Goal: Find specific page/section: Find specific page/section

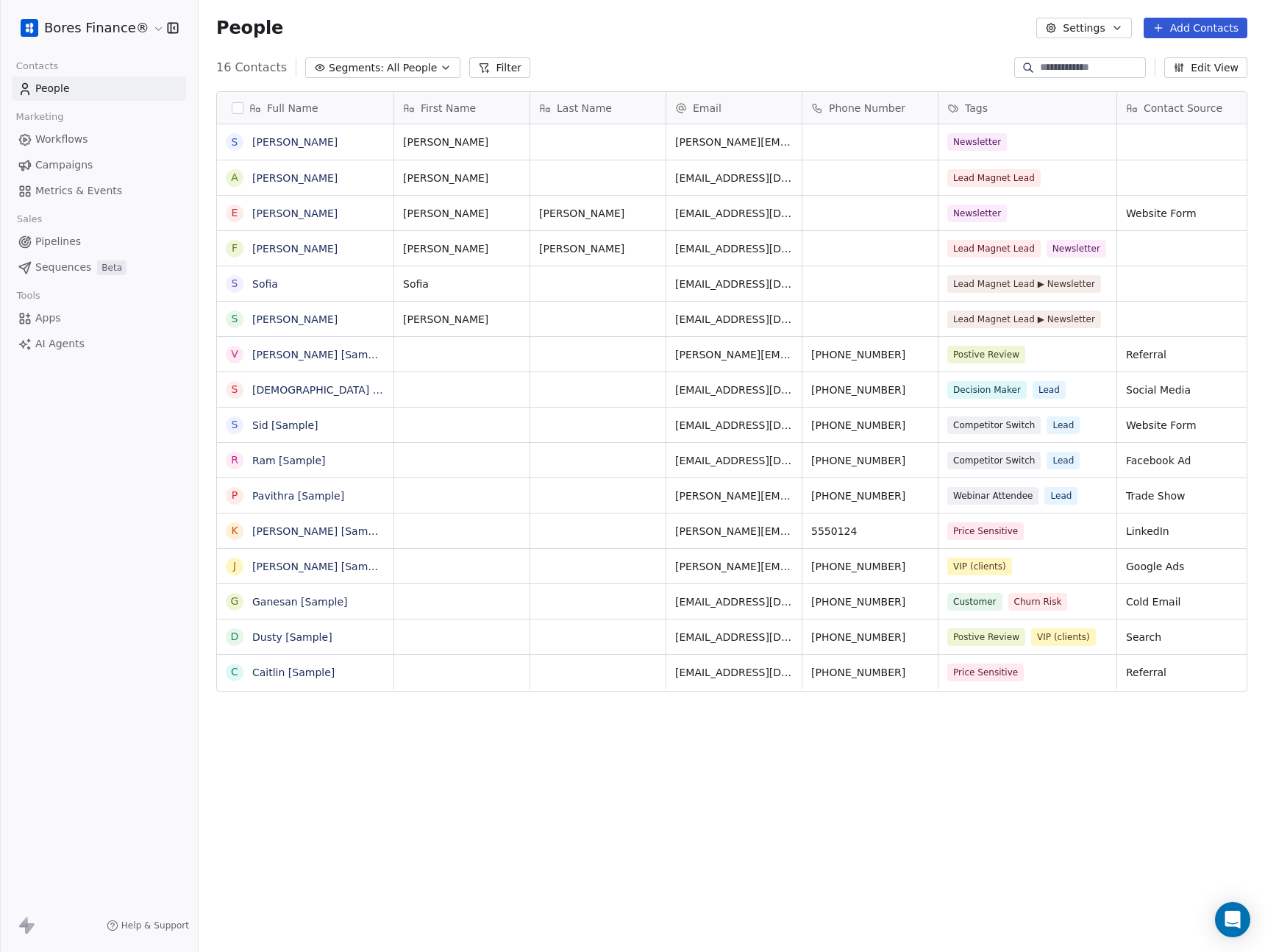
scroll to position [826, 1055]
click at [264, 173] on link "[PERSON_NAME]" at bounding box center [295, 178] width 85 height 12
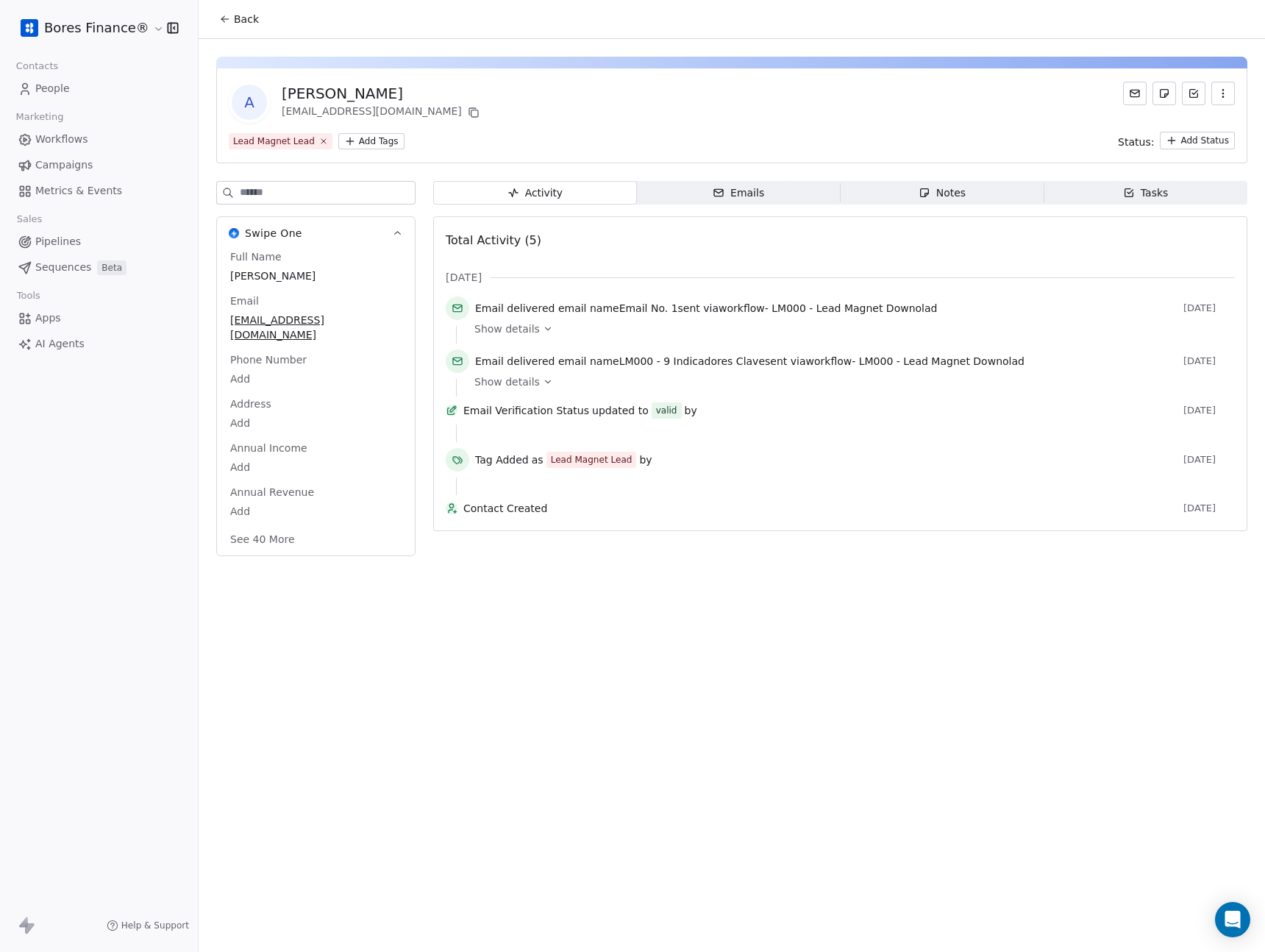
click at [231, 25] on button "Back" at bounding box center [239, 19] width 57 height 26
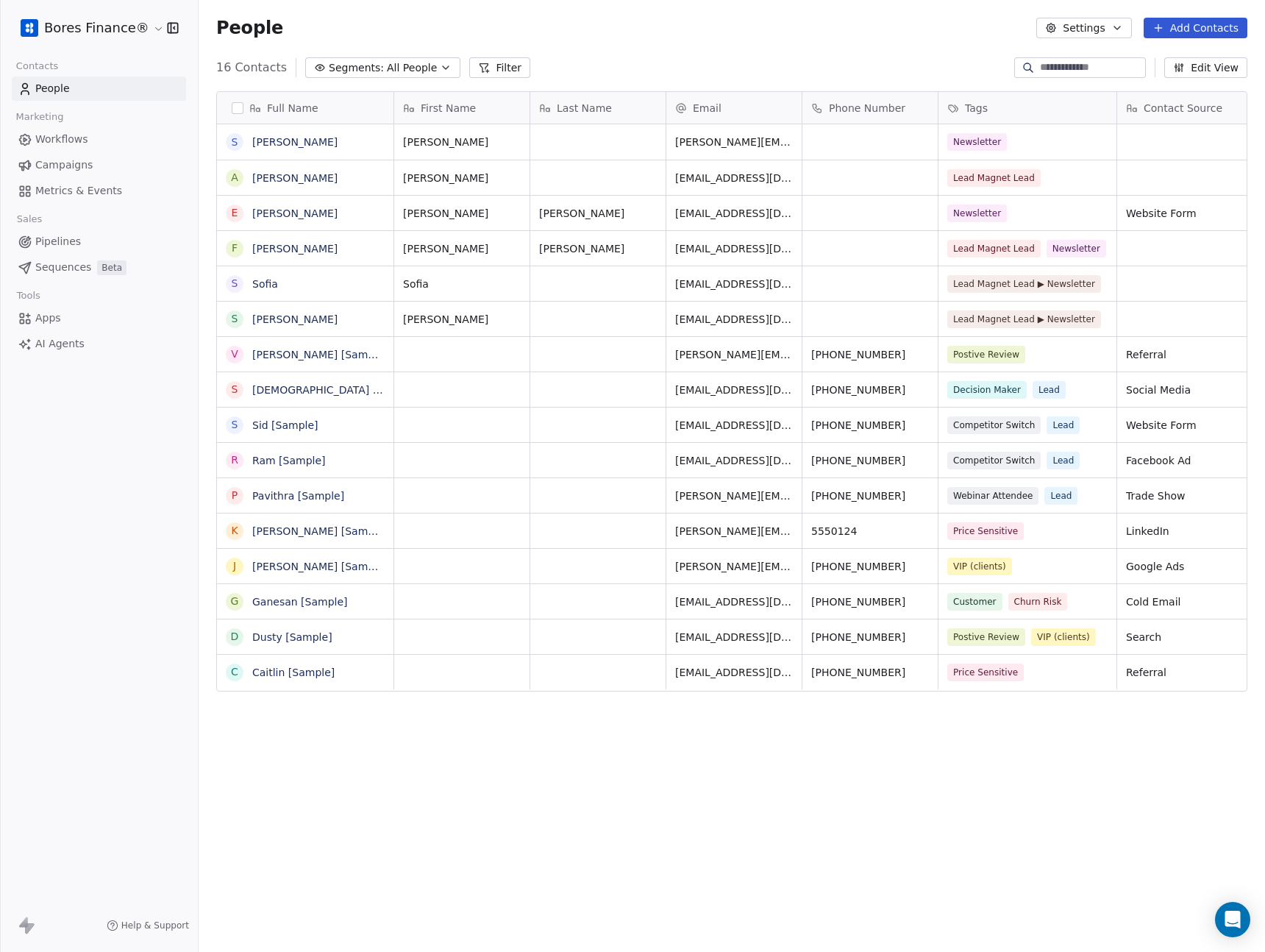
scroll to position [826, 1055]
